Goal: Information Seeking & Learning: Learn about a topic

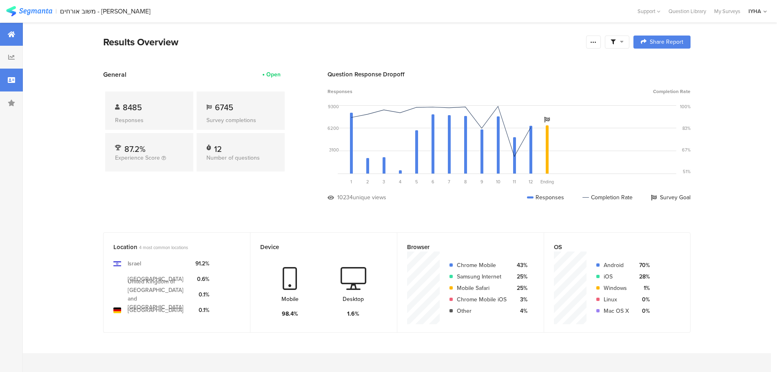
click at [9, 81] on icon at bounding box center [11, 80] width 7 height 7
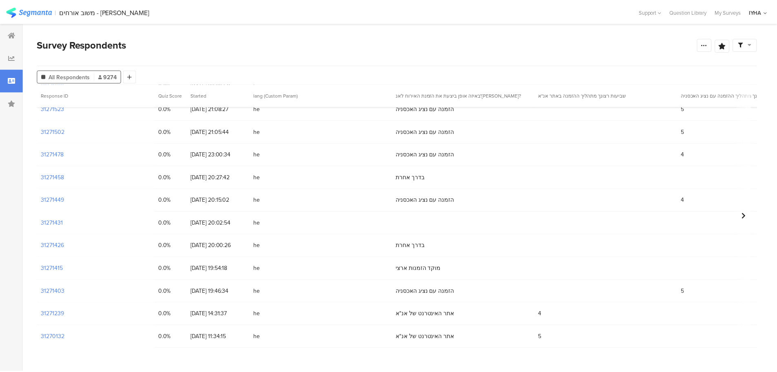
scroll to position [82, 0]
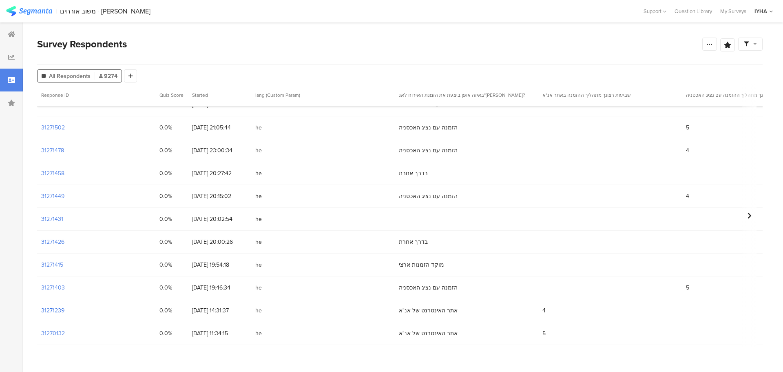
click at [61, 312] on section "31271239" at bounding box center [52, 310] width 23 height 9
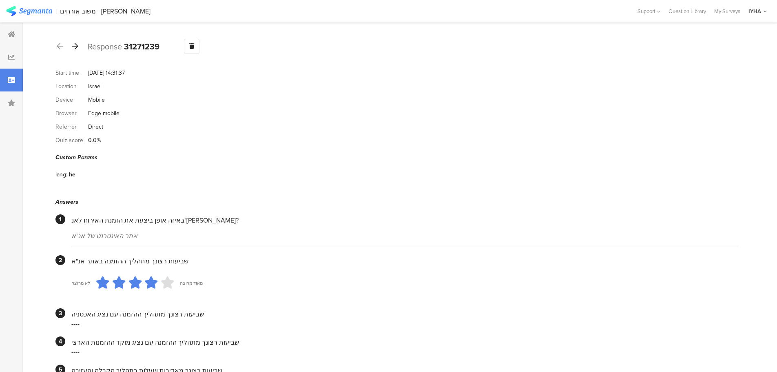
click at [76, 48] on icon at bounding box center [75, 45] width 7 height 7
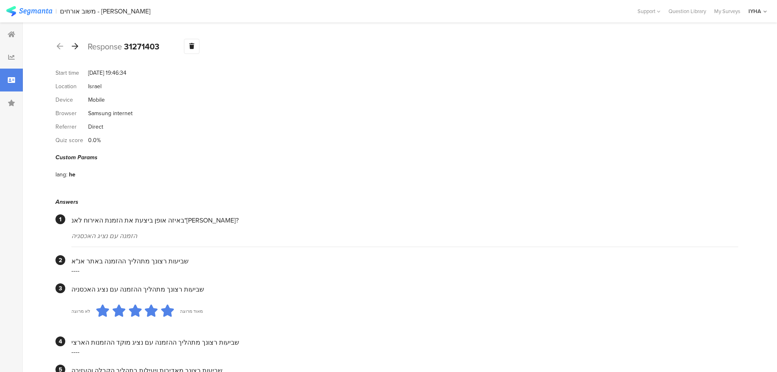
click at [75, 48] on icon at bounding box center [75, 45] width 7 height 7
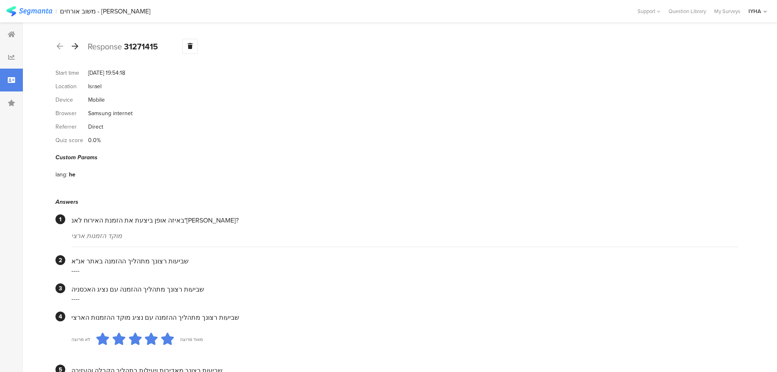
click at [75, 50] on div at bounding box center [75, 46] width 9 height 13
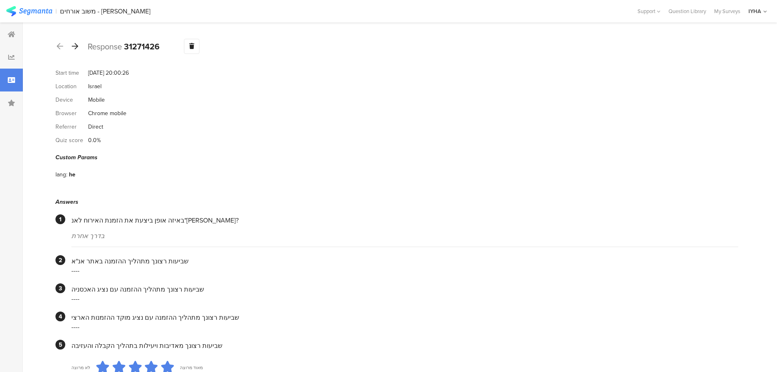
click at [76, 47] on icon at bounding box center [75, 45] width 7 height 7
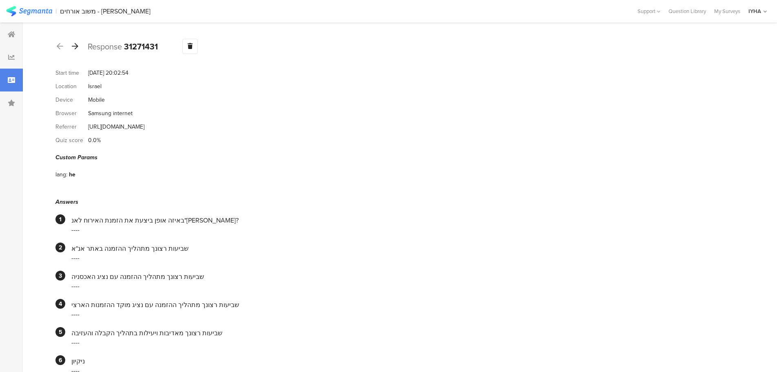
click at [78, 48] on icon at bounding box center [75, 45] width 7 height 7
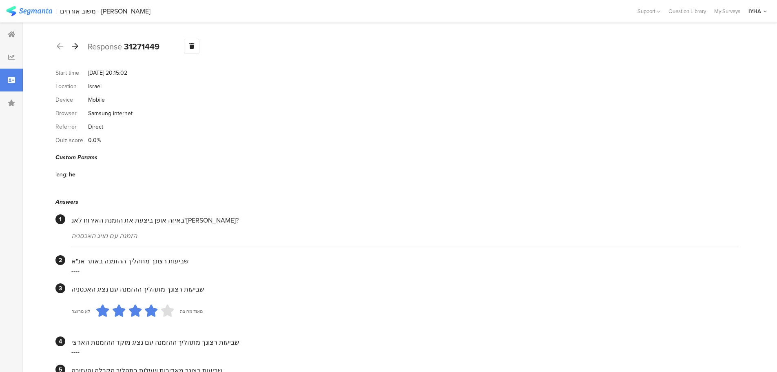
click at [78, 49] on icon at bounding box center [75, 45] width 7 height 7
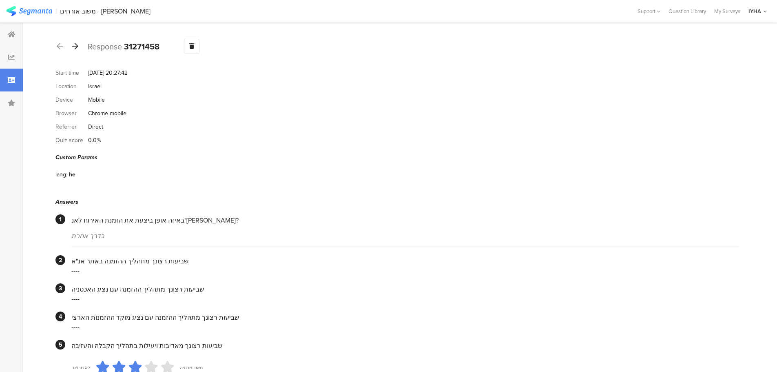
click at [78, 46] on icon at bounding box center [75, 45] width 7 height 7
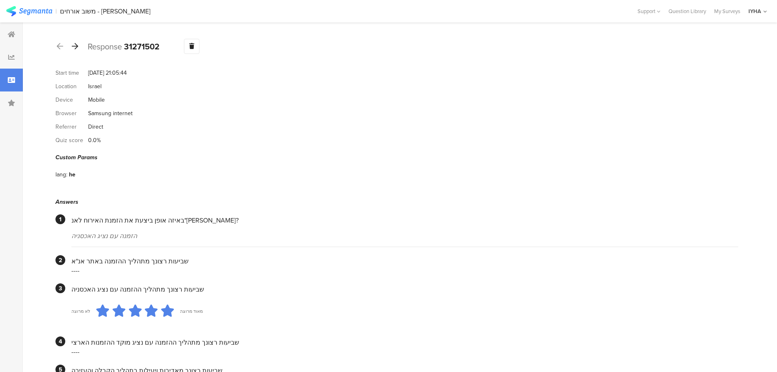
click at [78, 49] on icon at bounding box center [75, 45] width 7 height 7
click at [76, 43] on icon at bounding box center [75, 45] width 7 height 7
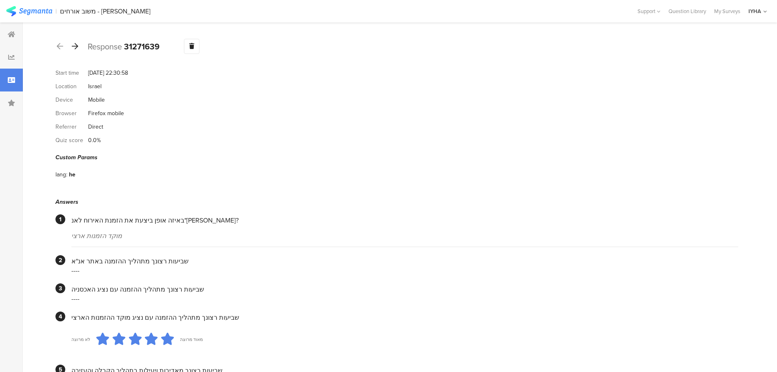
click at [74, 49] on icon at bounding box center [75, 45] width 7 height 7
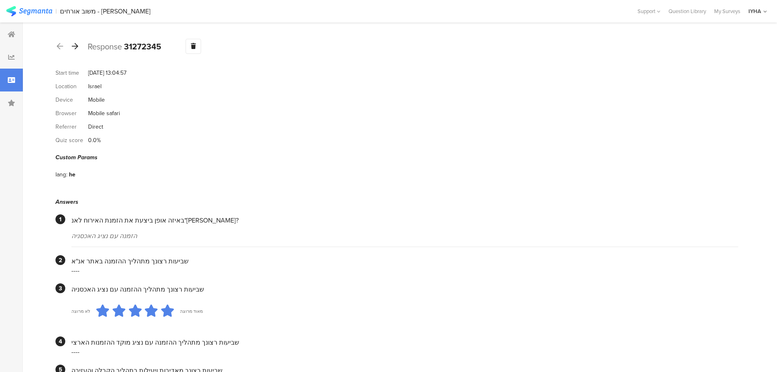
click at [76, 46] on icon at bounding box center [75, 45] width 7 height 7
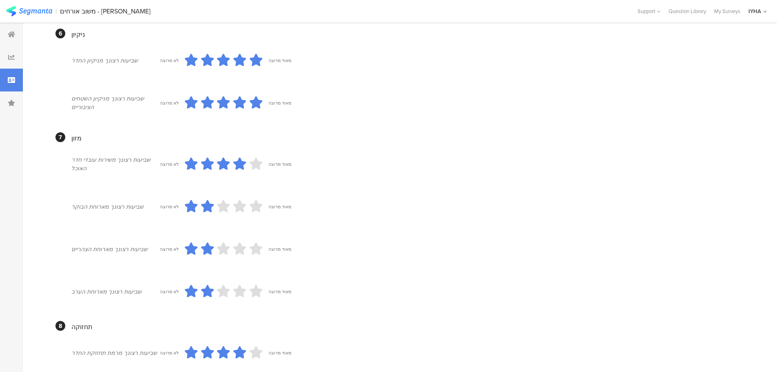
scroll to position [625, 0]
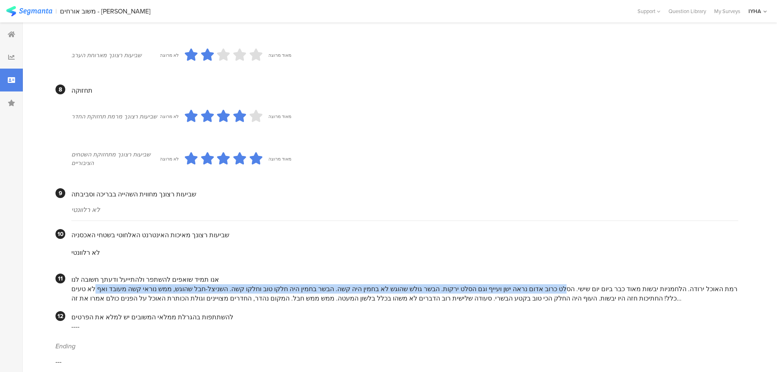
drag, startPoint x: 592, startPoint y: 280, endPoint x: 153, endPoint y: 282, distance: 439.4
click at [153, 284] on div "רמת האוכל ירודה. הלחמניות יבשות מאוד כבר ביום יום שישי. הסלט כרוב אדום נראה ישן…" at bounding box center [404, 293] width 667 height 19
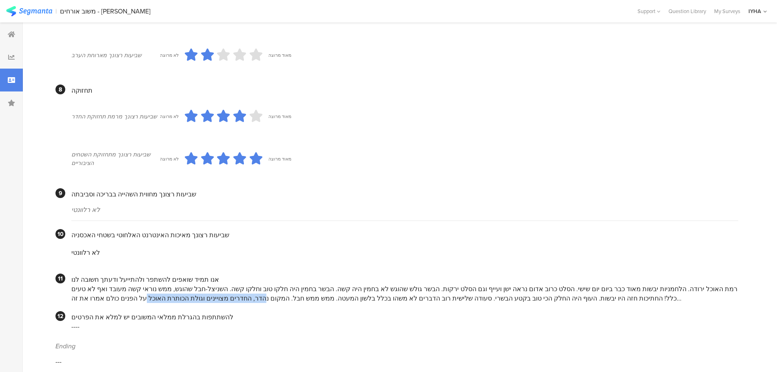
drag, startPoint x: 253, startPoint y: 292, endPoint x: 151, endPoint y: 288, distance: 101.7
click at [152, 289] on div "רמת האוכל ירודה. הלחמניות יבשות מאוד כבר ביום יום שישי. הסלט כרוב אדום נראה ישן…" at bounding box center [404, 293] width 667 height 19
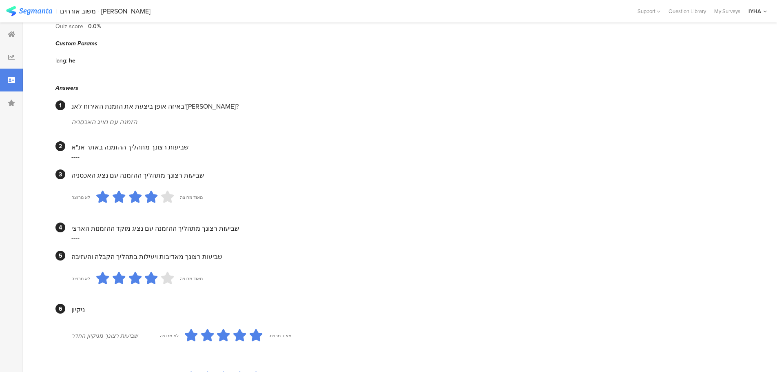
scroll to position [0, 0]
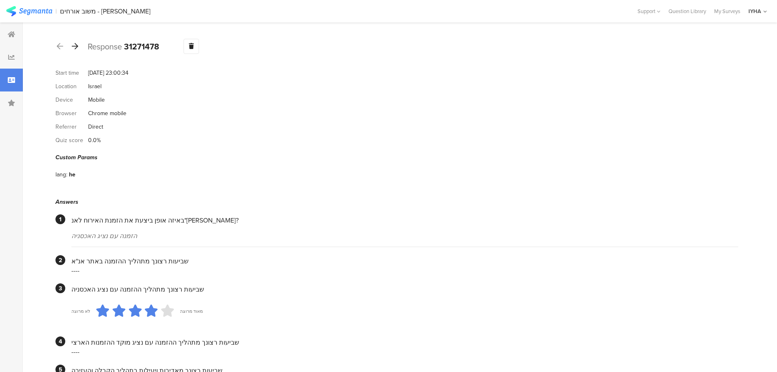
click at [74, 43] on icon at bounding box center [75, 45] width 7 height 7
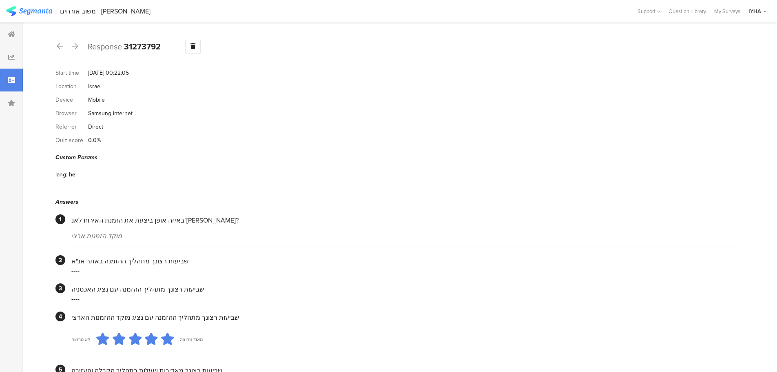
click at [74, 47] on icon at bounding box center [75, 45] width 7 height 7
click at [78, 46] on icon at bounding box center [75, 45] width 7 height 7
